Goal: Information Seeking & Learning: Learn about a topic

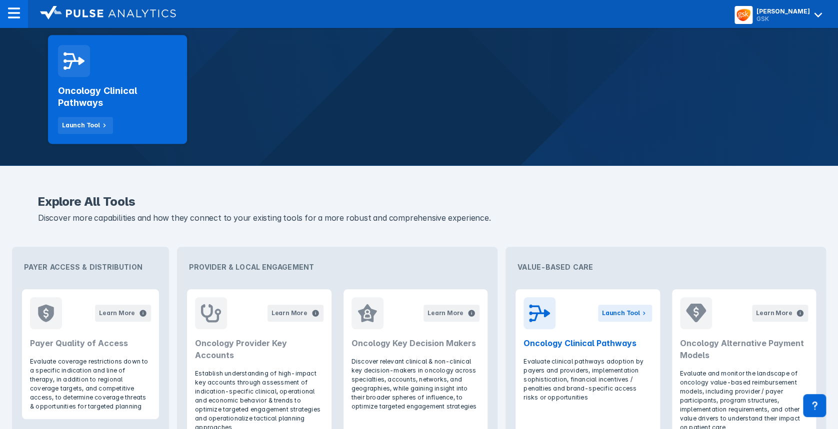
scroll to position [5, 0]
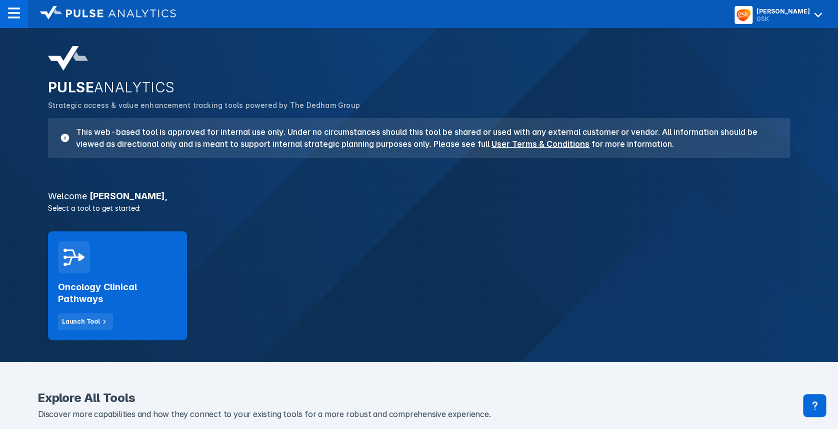
click at [173, 271] on div "Oncology Clinical Pathways Launch Tool" at bounding box center [117, 285] width 139 height 109
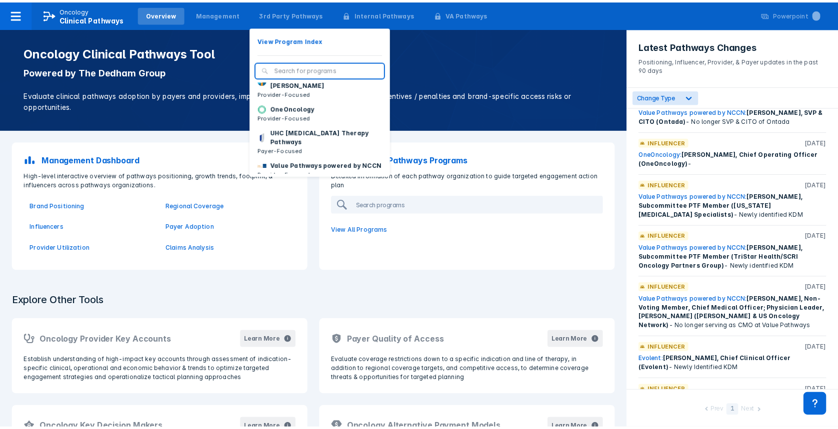
scroll to position [150, 0]
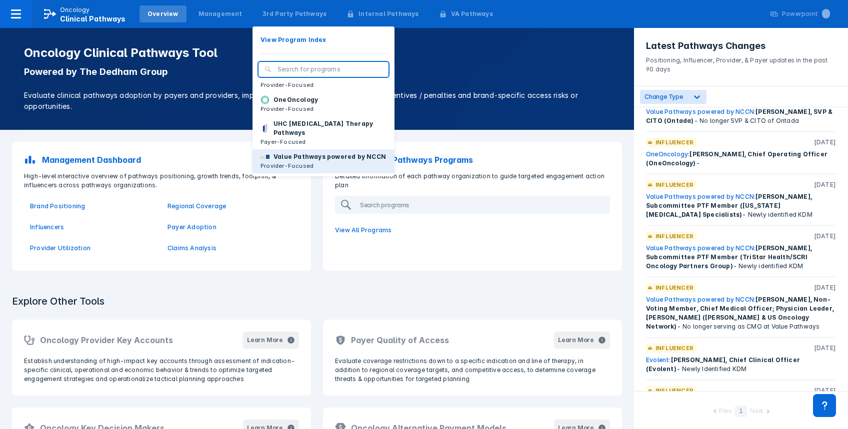
click at [281, 155] on p "Value Pathways powered by NCCN" at bounding box center [329, 156] width 112 height 9
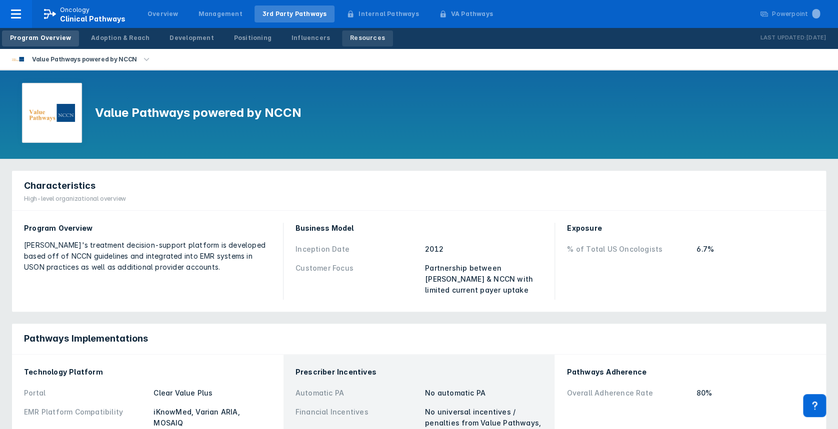
click at [350, 39] on div "Resources" at bounding box center [367, 37] width 35 height 9
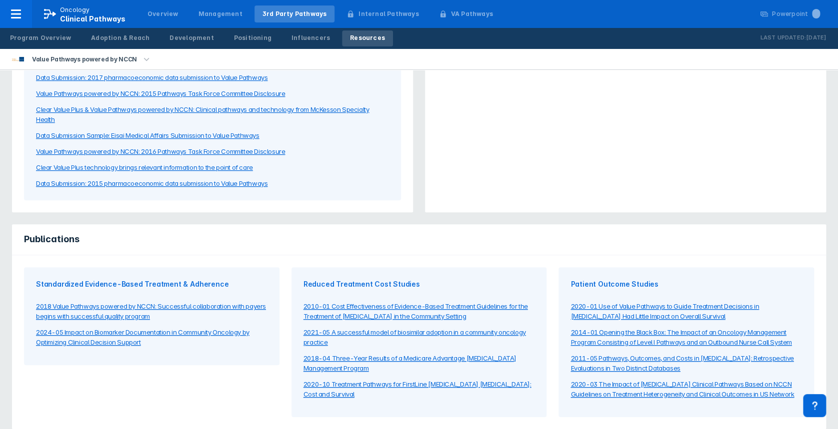
scroll to position [108, 0]
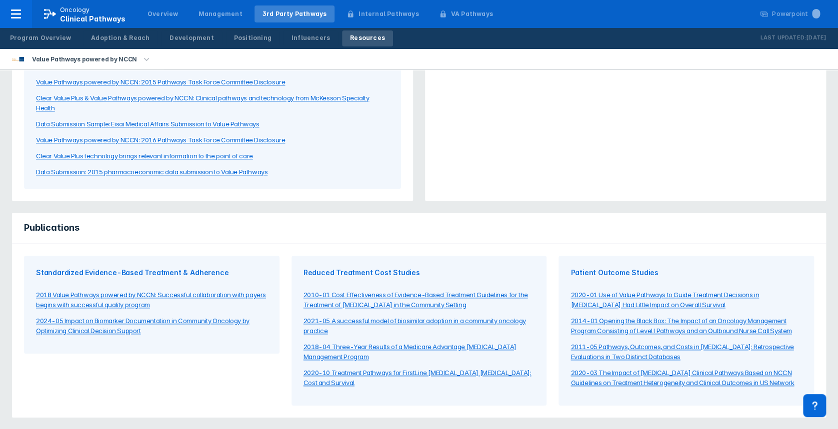
click at [120, 323] on div "2024-05 Impact on Biomarker Documentation in Community Oncology by Optimizing C…" at bounding box center [151, 326] width 231 height 20
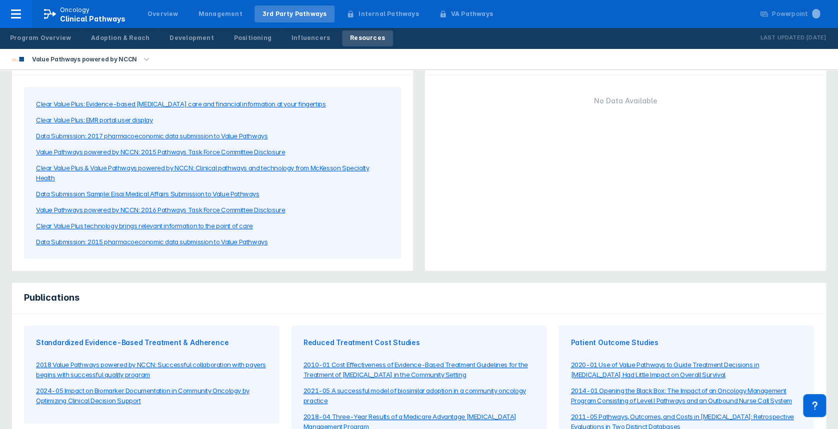
scroll to position [0, 0]
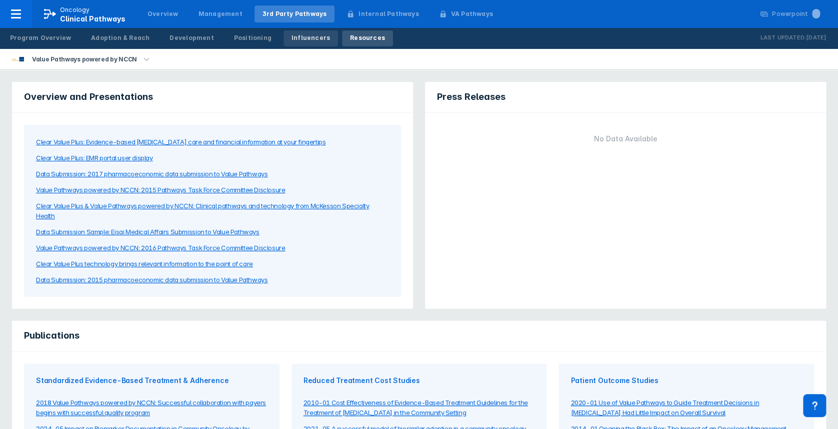
click at [292, 40] on div "Influencers" at bounding box center [310, 37] width 38 height 9
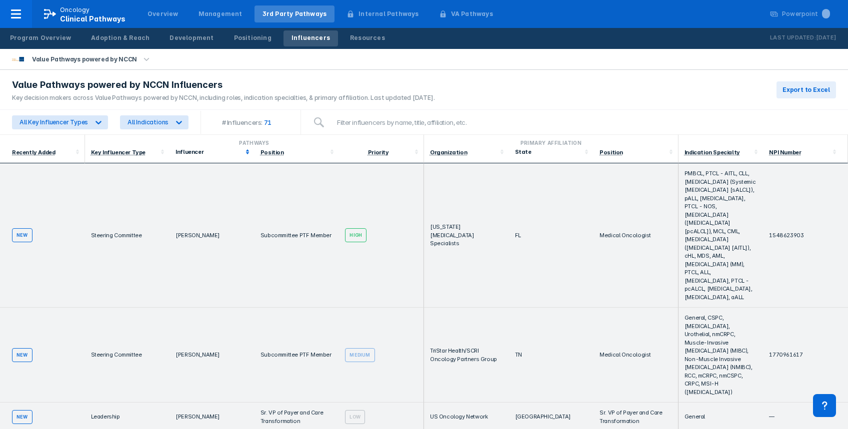
click at [192, 151] on div "Influencer" at bounding box center [208, 151] width 67 height 7
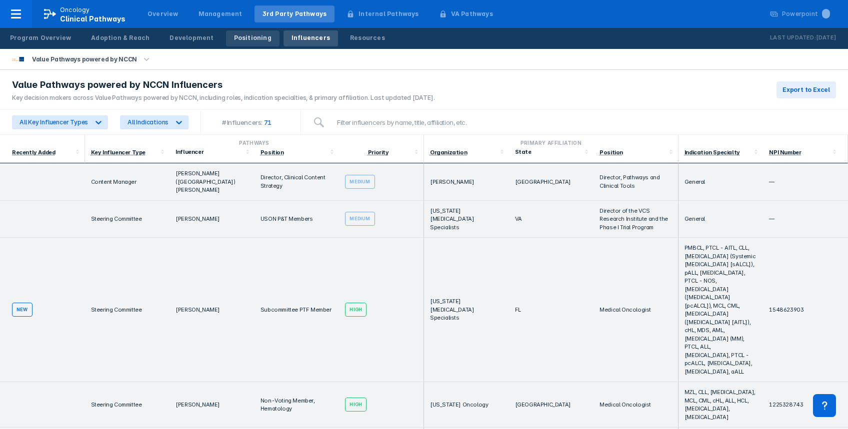
click at [228, 43] on link "Positioning" at bounding box center [252, 38] width 53 height 16
